Goal: Task Accomplishment & Management: Manage account settings

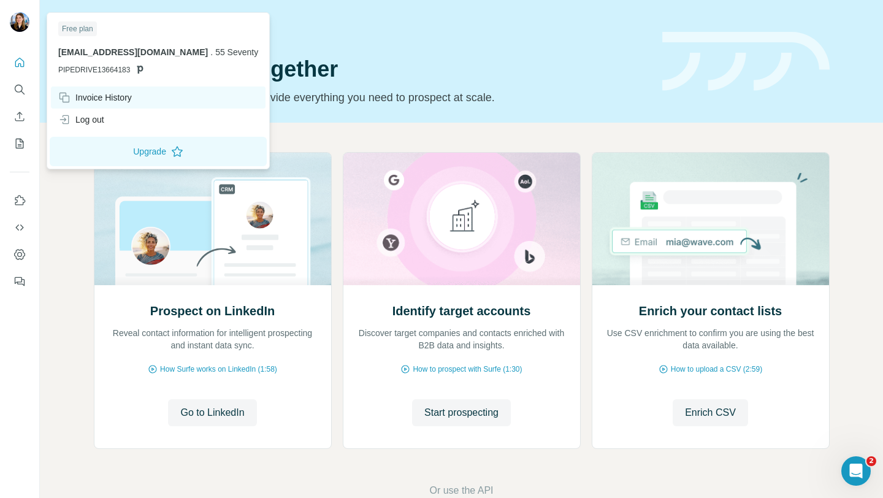
click at [107, 101] on div "Invoice History" at bounding box center [95, 97] width 74 height 12
